Goal: Task Accomplishment & Management: Use online tool/utility

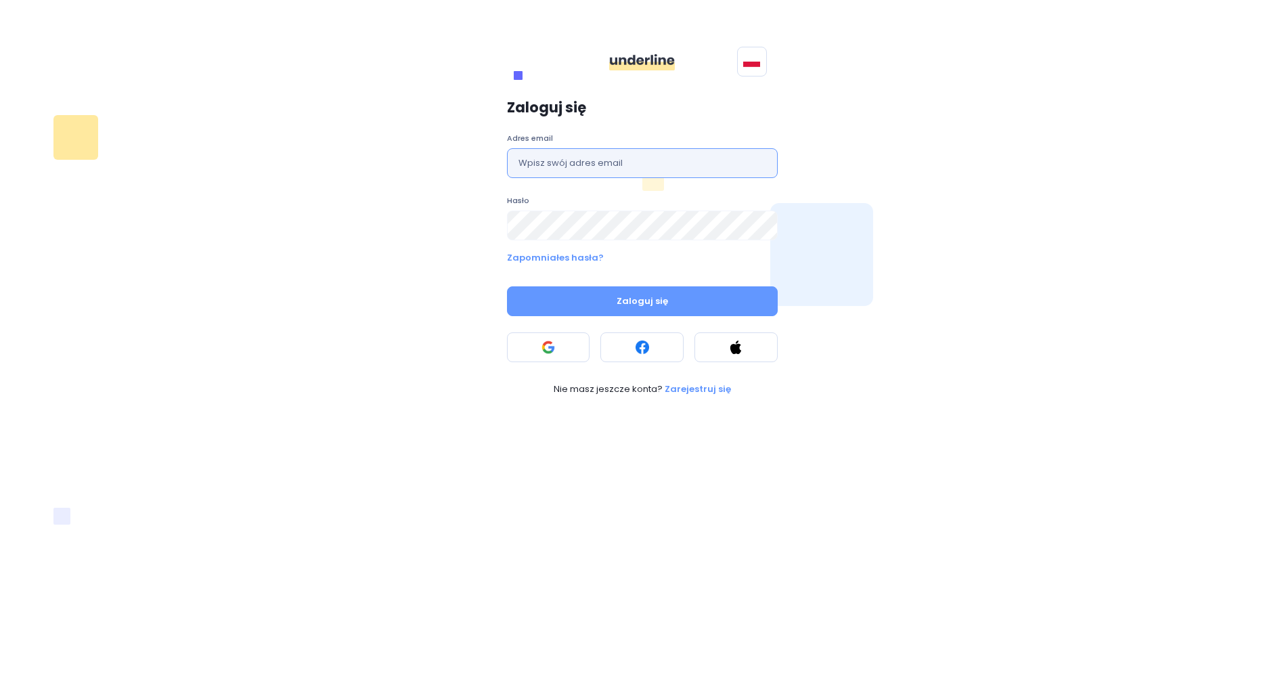
click at [642, 167] on input "text" at bounding box center [642, 163] width 271 height 30
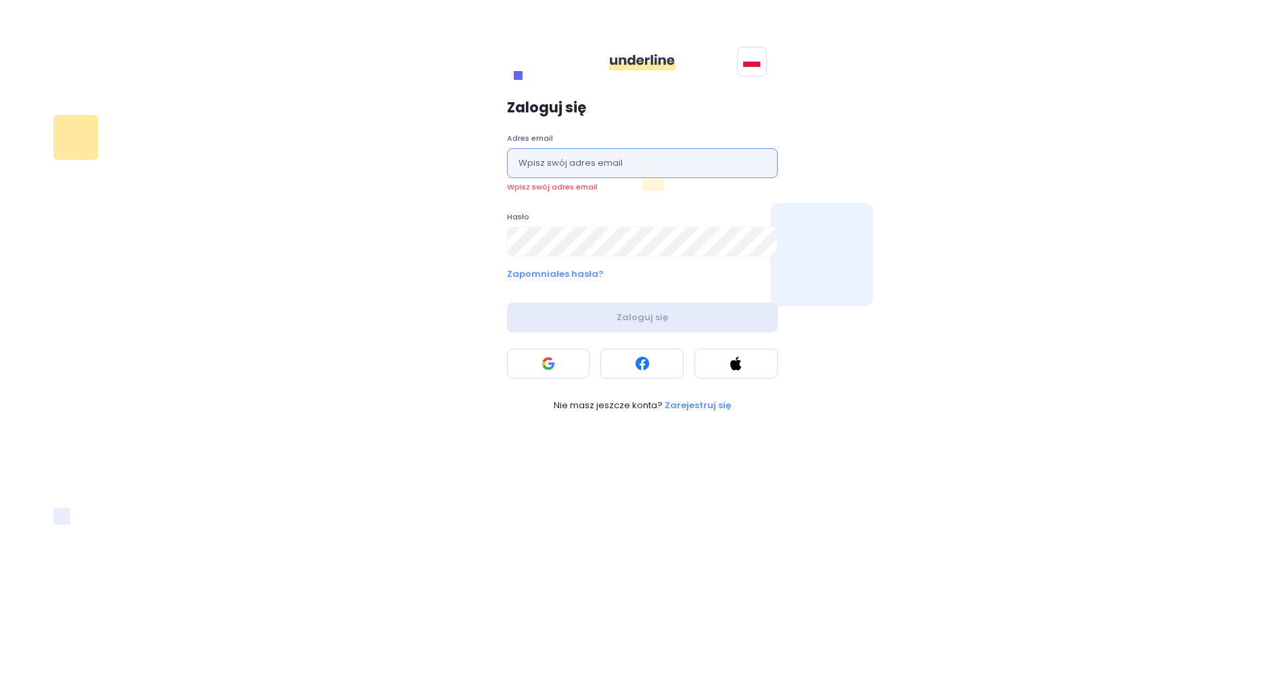
click at [591, 163] on input "text" at bounding box center [642, 163] width 271 height 30
type input "[EMAIL_ADDRESS][PERSON_NAME][DOMAIN_NAME]"
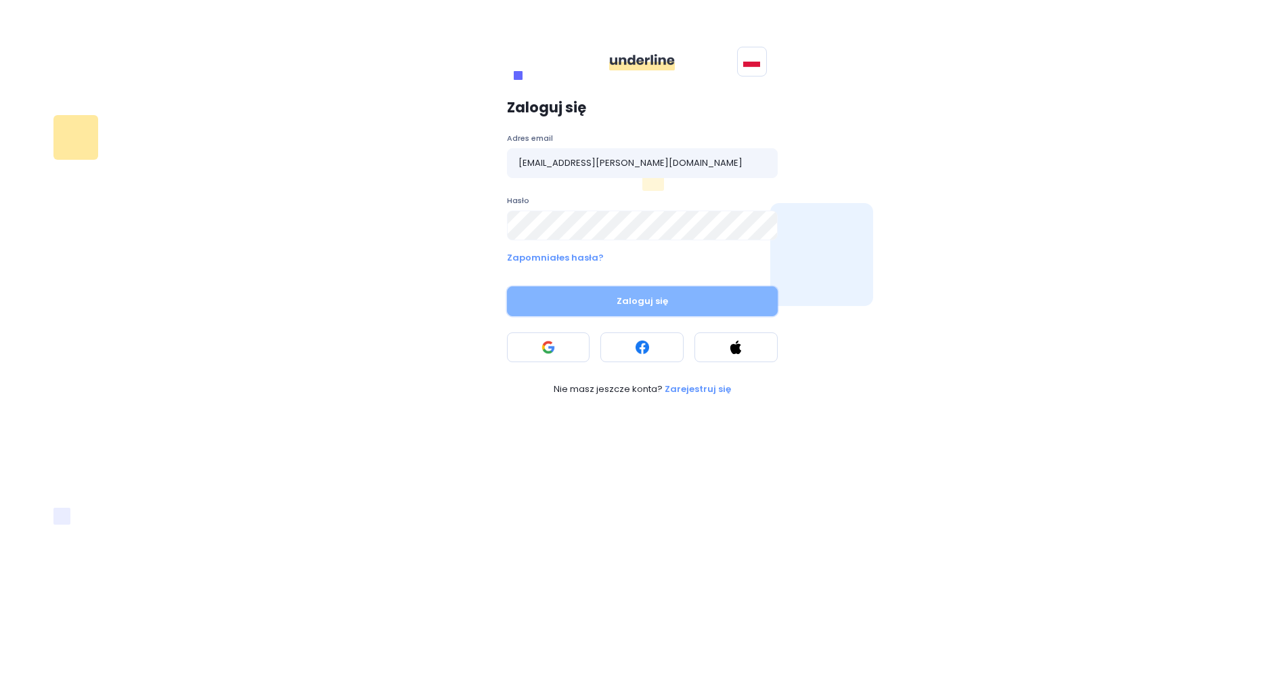
click at [665, 302] on button "Zaloguj się" at bounding box center [642, 301] width 271 height 30
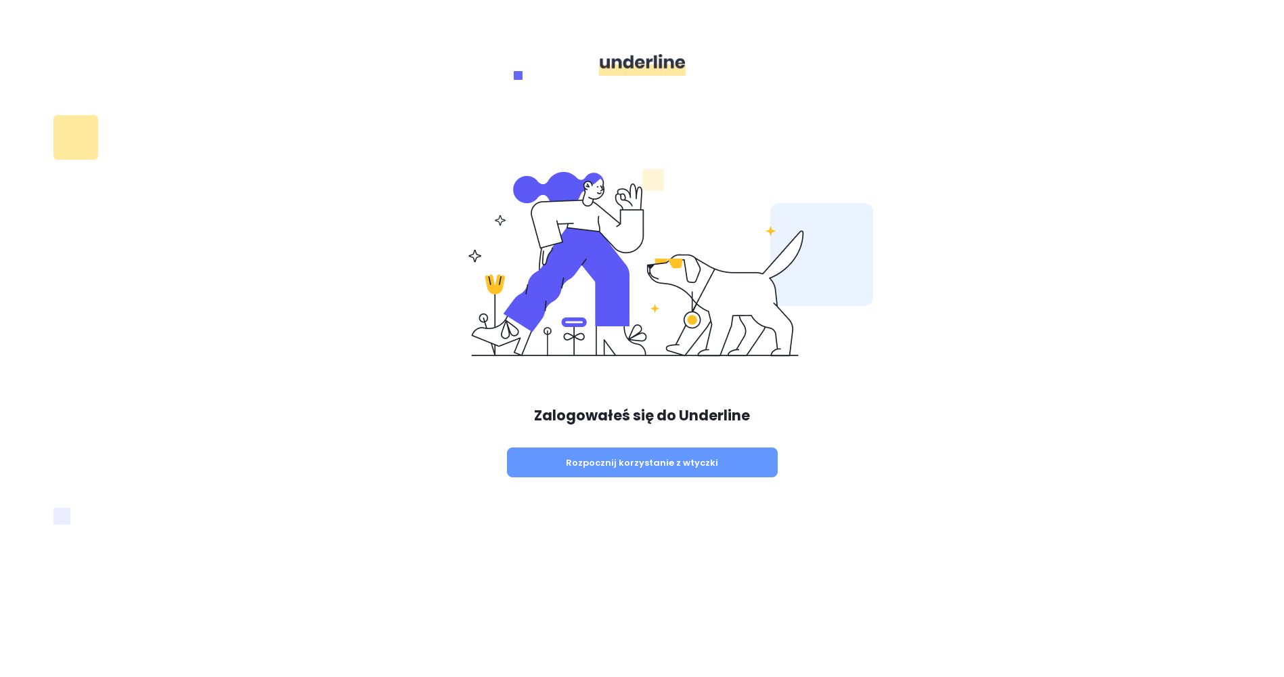
drag, startPoint x: 1181, startPoint y: 0, endPoint x: 793, endPoint y: 210, distance: 441.2
drag, startPoint x: 793, startPoint y: 210, endPoint x: 855, endPoint y: 135, distance: 97.6
click at [855, 135] on div "Zalogowałeś się do Underline Rozpocznij korzystanie z wtyczki" at bounding box center [642, 403] width 1284 height 547
click at [734, 385] on div "Ha iniciado sesión en Subrayar Introducción al plugin" at bounding box center [642, 320] width 463 height 332
click at [644, 451] on button "Introducción al plugin" at bounding box center [642, 462] width 271 height 30
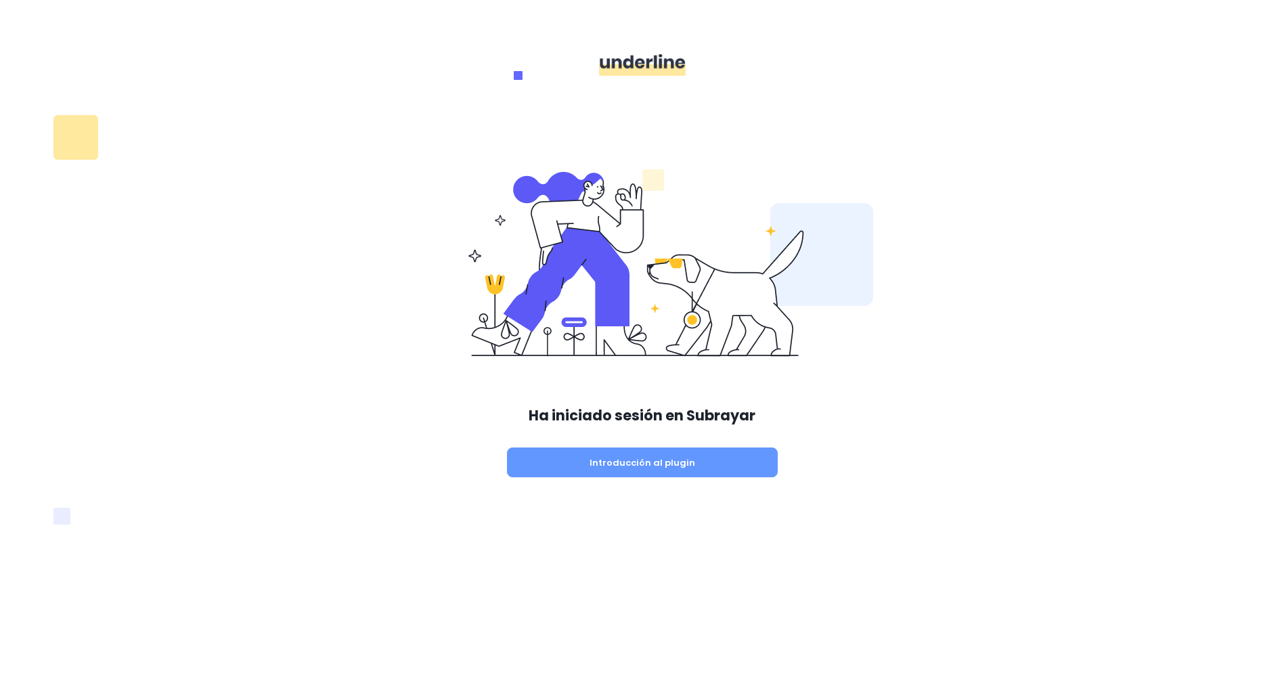
drag, startPoint x: 625, startPoint y: 43, endPoint x: 603, endPoint y: 161, distance: 119.9
click at [604, 115] on div at bounding box center [642, 65] width 1284 height 130
click at [570, 395] on div "Ha iniciado sesión en Subrayar Introducción al plugin" at bounding box center [642, 320] width 463 height 332
click at [550, 441] on div "Ha iniciado sesión en Subrayar Introducción al plugin" at bounding box center [642, 320] width 463 height 332
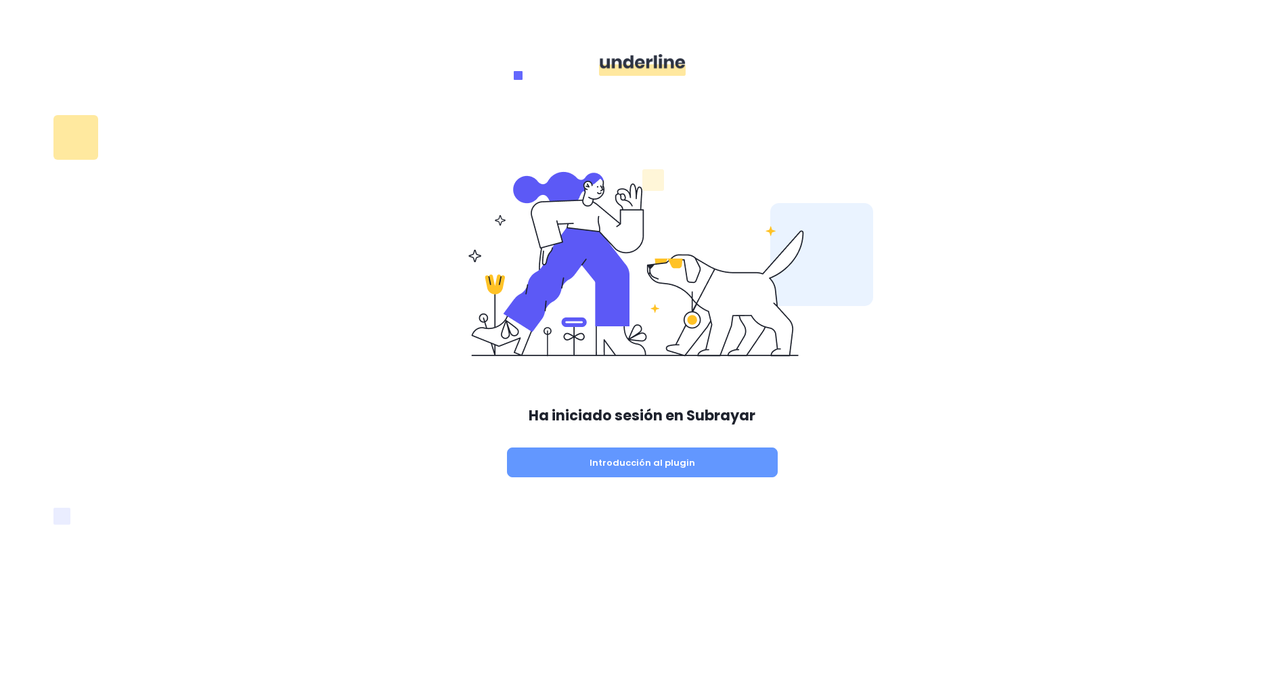
drag, startPoint x: 669, startPoint y: 447, endPoint x: 609, endPoint y: 461, distance: 61.2
click at [666, 447] on div "Ha iniciado sesión en Subrayar Introducción al plugin" at bounding box center [642, 320] width 463 height 332
click at [641, 455] on button "Introducción al plugin" at bounding box center [642, 462] width 271 height 30
